Goal: Entertainment & Leisure: Consume media (video, audio)

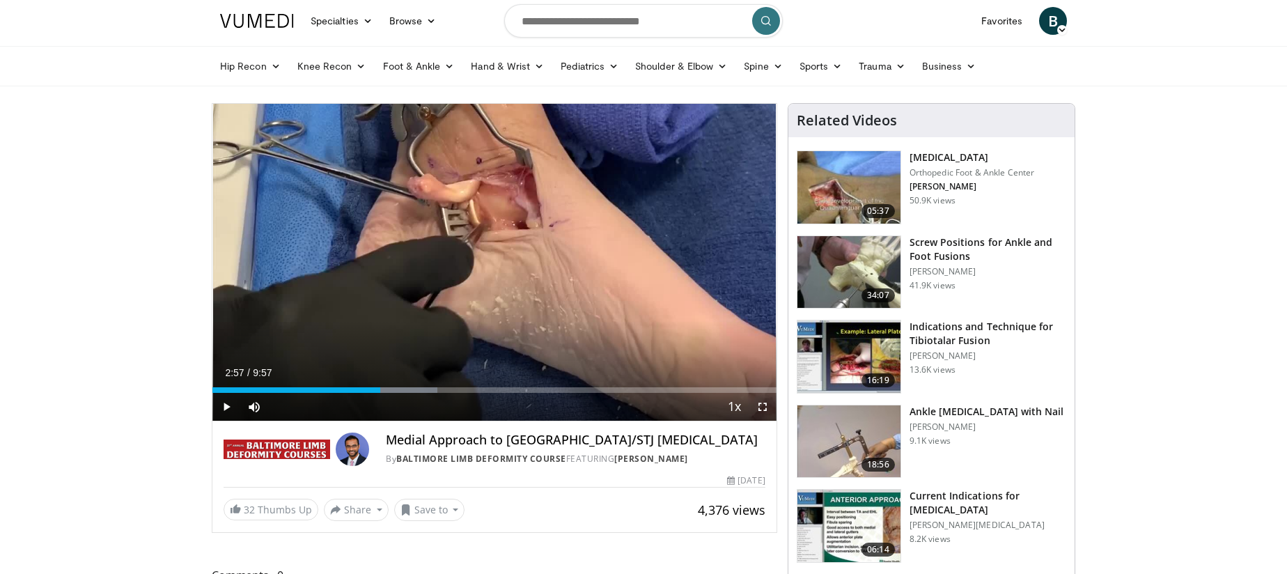
click at [230, 404] on span "Video Player" at bounding box center [226, 407] width 28 height 28
click at [228, 407] on span "Video Player" at bounding box center [226, 407] width 28 height 28
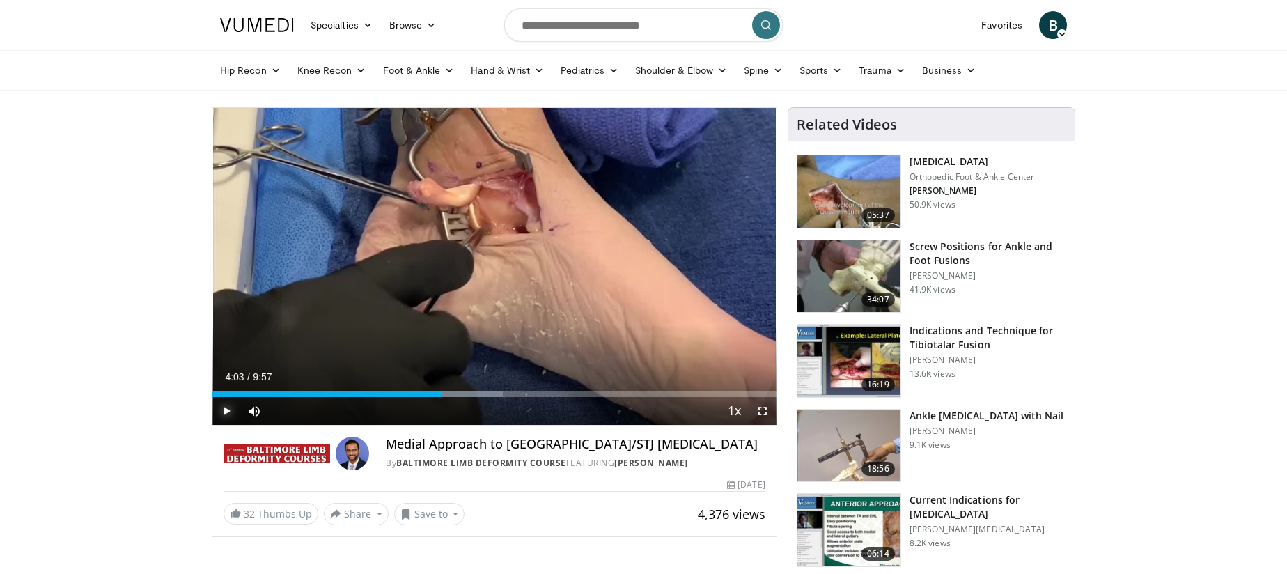
click at [223, 407] on span "Video Player" at bounding box center [226, 411] width 28 height 28
click at [503, 388] on div "Loaded : 66.40% 5:31 5:08" at bounding box center [494, 390] width 564 height 13
click at [489, 391] on div "Progress Bar" at bounding box center [489, 394] width 1 height 6
click at [765, 412] on span "Video Player" at bounding box center [762, 411] width 28 height 28
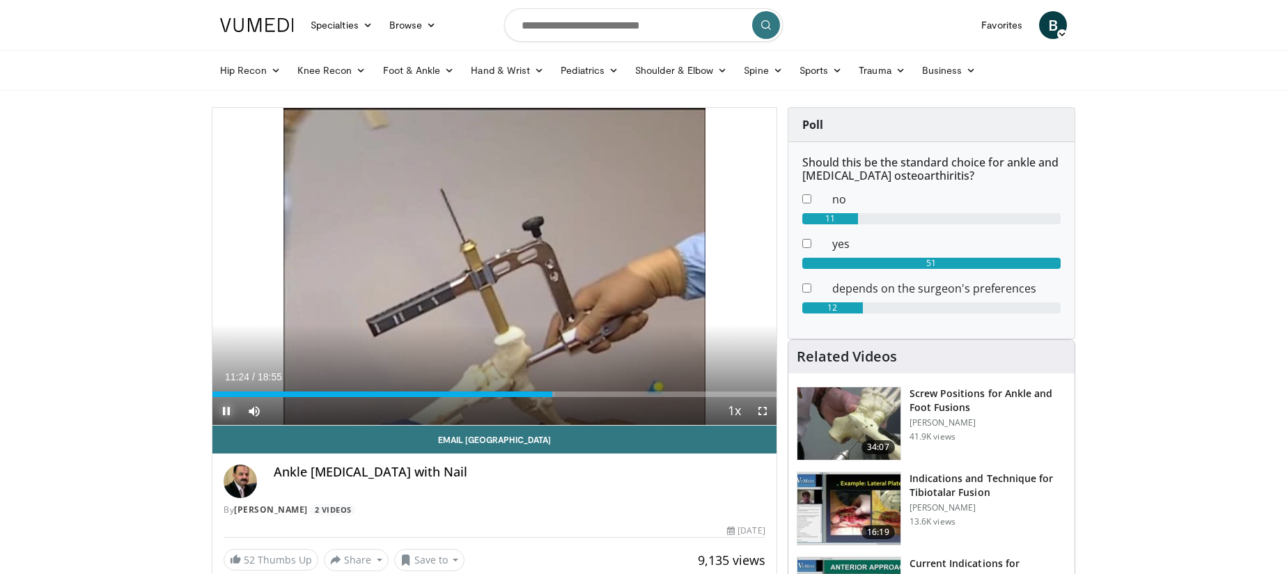
click at [228, 406] on span "Video Player" at bounding box center [226, 411] width 28 height 28
